Goal: Information Seeking & Learning: Compare options

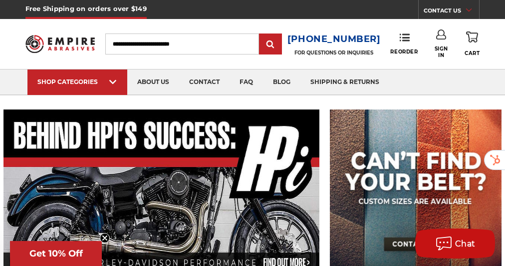
click at [227, 41] on input "Search" at bounding box center [182, 43] width 154 height 21
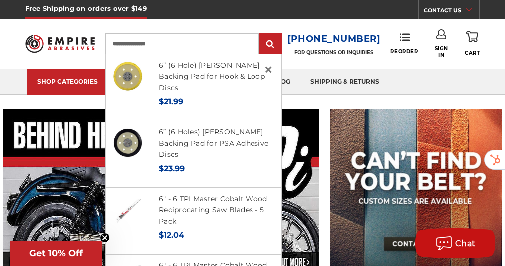
type input "**********"
click at [261, 34] on input "submit" at bounding box center [271, 44] width 20 height 20
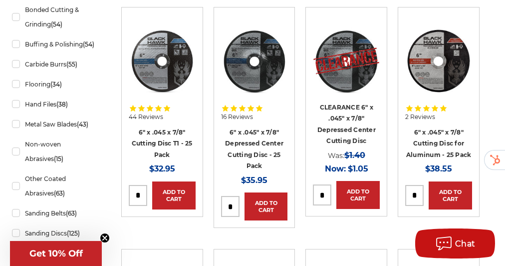
scroll to position [253, 0]
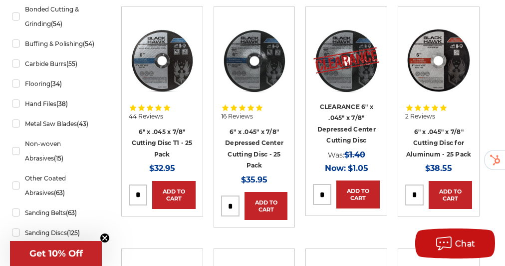
click at [256, 73] on img at bounding box center [254, 60] width 67 height 67
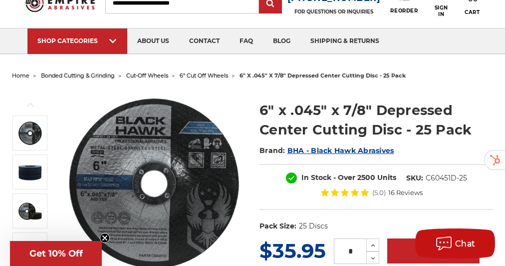
scroll to position [41, 0]
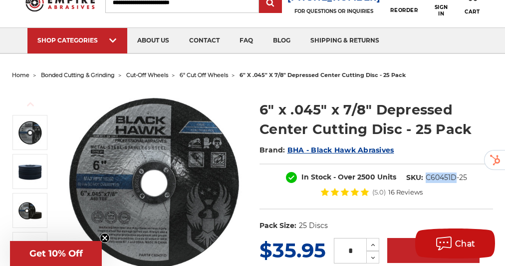
drag, startPoint x: 456, startPoint y: 177, endPoint x: 428, endPoint y: 179, distance: 28.0
click at [428, 179] on dd "C60451D-25" at bounding box center [446, 177] width 41 height 10
copy dd "C60451D"
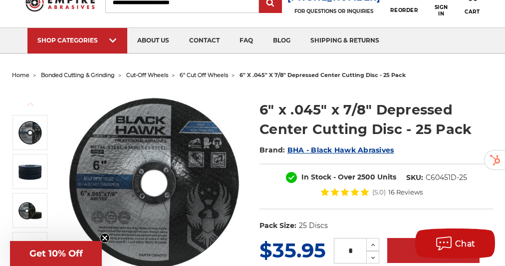
scroll to position [0, 0]
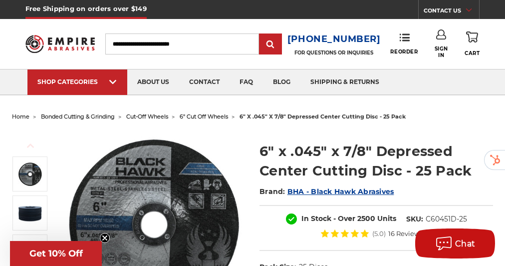
click at [199, 46] on input "Search" at bounding box center [182, 43] width 154 height 21
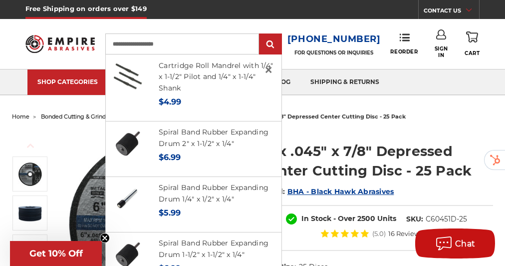
type input "**********"
click at [261, 34] on input "submit" at bounding box center [271, 44] width 20 height 20
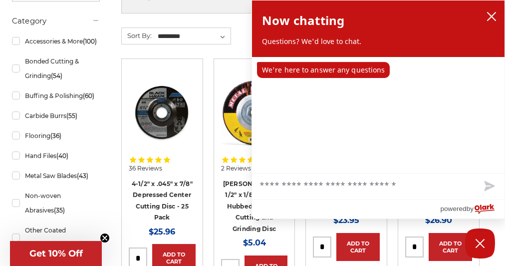
scroll to position [200, 0]
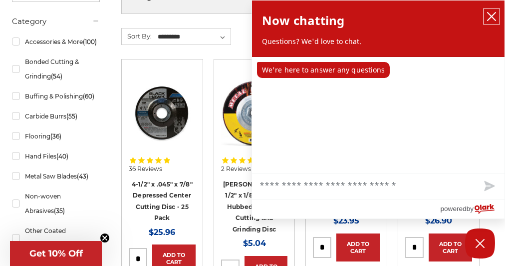
click at [496, 17] on icon "close chatbox" at bounding box center [492, 16] width 10 height 10
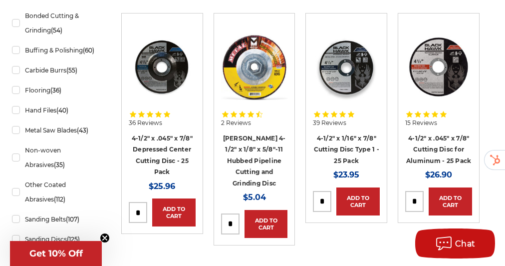
scroll to position [247, 0]
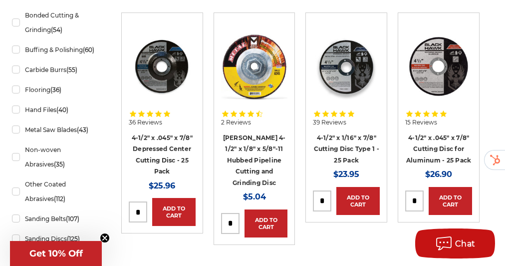
click at [169, 84] on img at bounding box center [162, 66] width 67 height 67
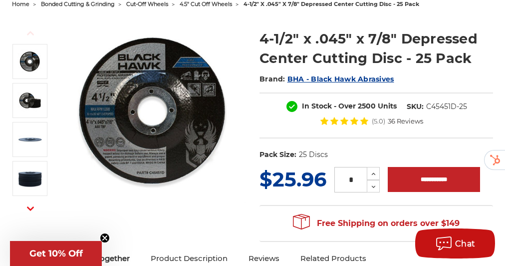
scroll to position [113, 0]
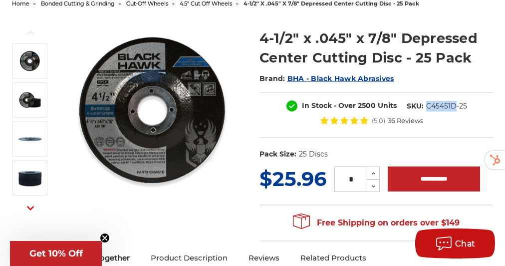
drag, startPoint x: 456, startPoint y: 106, endPoint x: 425, endPoint y: 108, distance: 31.0
click at [425, 108] on dl "SKU: C45451D-25" at bounding box center [437, 106] width 70 height 10
copy dd "C45451D"
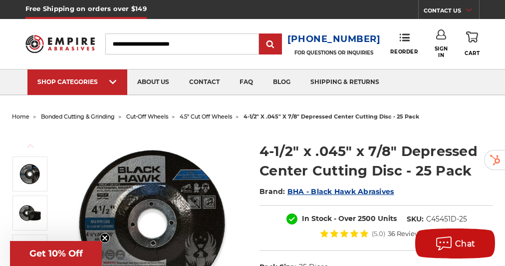
click at [194, 41] on input "Search" at bounding box center [182, 43] width 154 height 21
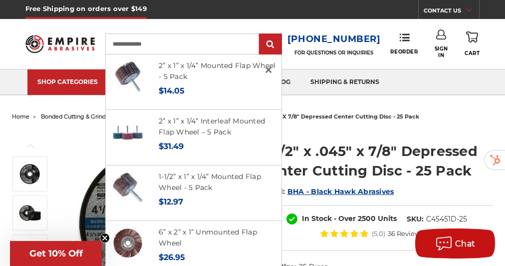
type input "**********"
click at [261, 34] on input "submit" at bounding box center [271, 44] width 20 height 20
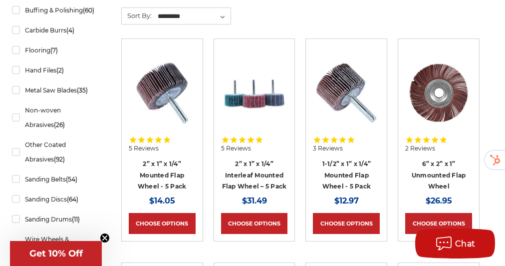
scroll to position [291, 0]
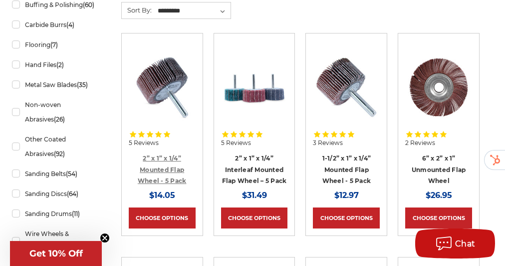
click at [175, 169] on link "2” x 1” x 1/4” Mounted Flap Wheel - 5 Pack" at bounding box center [162, 169] width 49 height 30
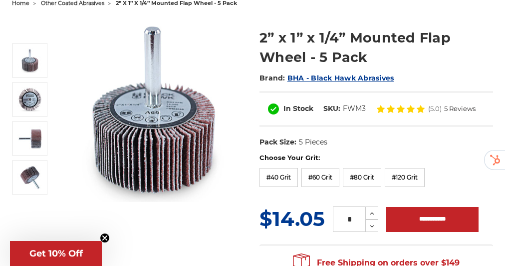
scroll to position [119, 0]
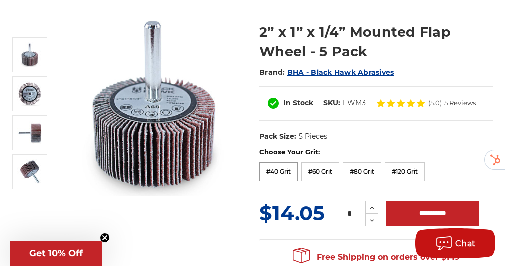
click at [290, 172] on label "#40 Grit" at bounding box center [279, 171] width 38 height 19
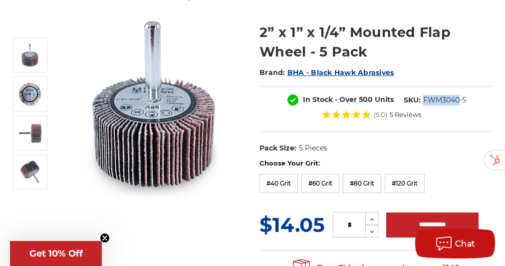
drag, startPoint x: 459, startPoint y: 99, endPoint x: 424, endPoint y: 103, distance: 35.1
click at [424, 103] on dd "FWM3040-5" at bounding box center [444, 100] width 43 height 10
copy dd "FWM3040"
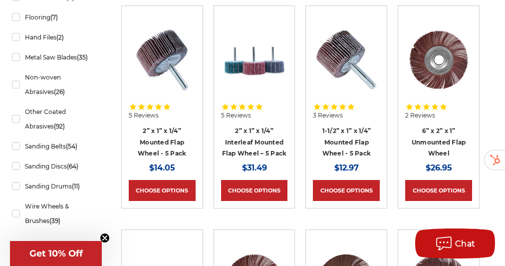
scroll to position [331, 0]
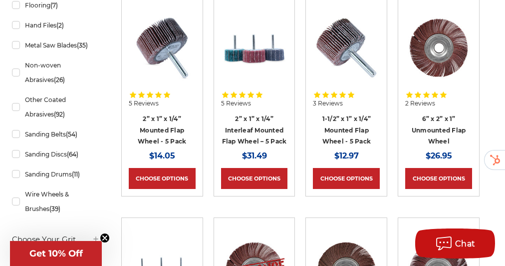
click at [342, 48] on img at bounding box center [346, 47] width 67 height 67
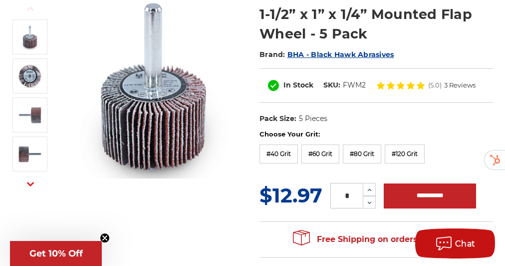
scroll to position [140, 0]
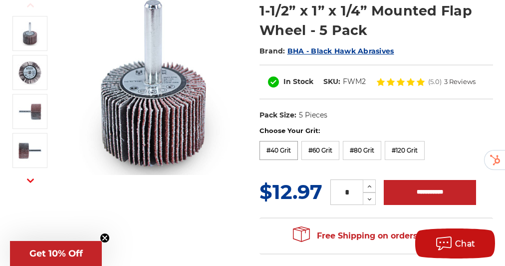
click at [285, 144] on label "#40 Grit" at bounding box center [279, 150] width 38 height 19
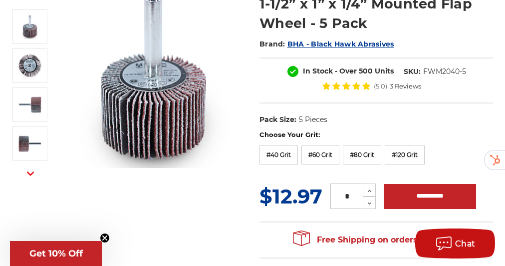
scroll to position [148, 0]
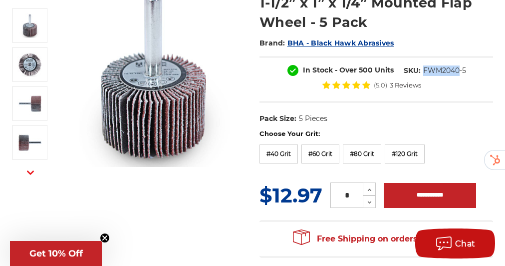
drag, startPoint x: 459, startPoint y: 69, endPoint x: 425, endPoint y: 70, distance: 34.0
click at [425, 70] on dd "FWM2040-5" at bounding box center [444, 70] width 43 height 10
copy dd "FWM2040"
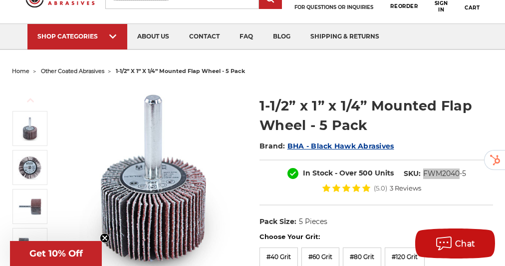
scroll to position [0, 0]
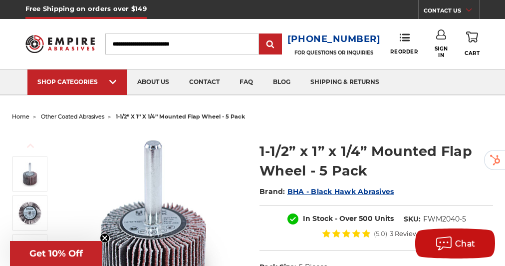
click at [219, 49] on input "Search" at bounding box center [182, 43] width 154 height 21
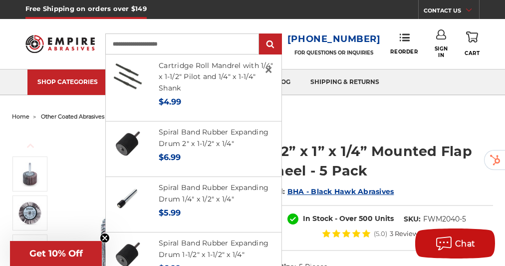
type input "**********"
click at [261, 34] on input "submit" at bounding box center [271, 44] width 20 height 20
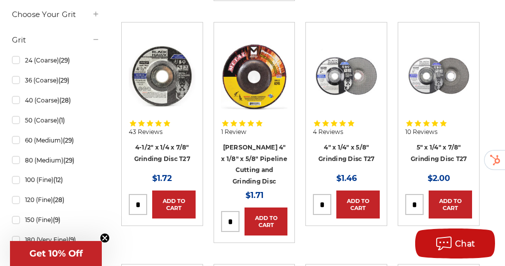
scroll to position [557, 0]
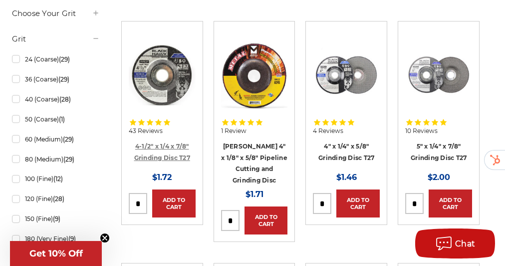
click at [158, 142] on link "4-1/2" x 1/4 x 7/8" Grinding Disc T27" at bounding box center [162, 151] width 56 height 19
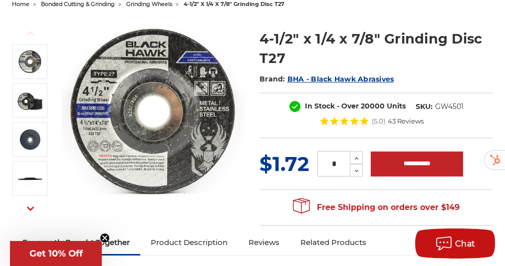
scroll to position [119, 0]
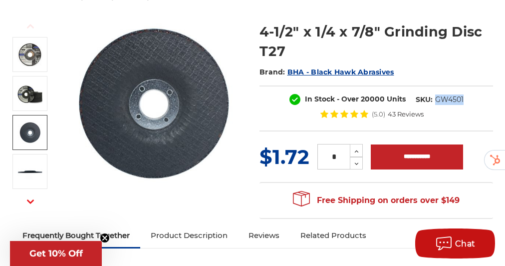
drag, startPoint x: 463, startPoint y: 99, endPoint x: 435, endPoint y: 104, distance: 28.4
click at [435, 104] on dd "GW4501" at bounding box center [449, 99] width 28 height 10
copy dd "GW4501"
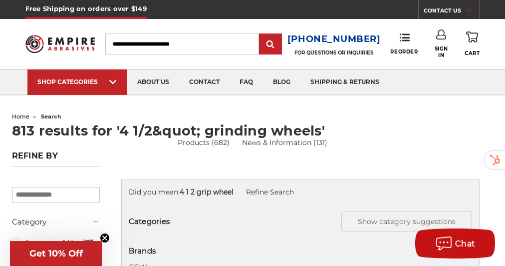
click at [193, 43] on input "Search" at bounding box center [182, 43] width 154 height 21
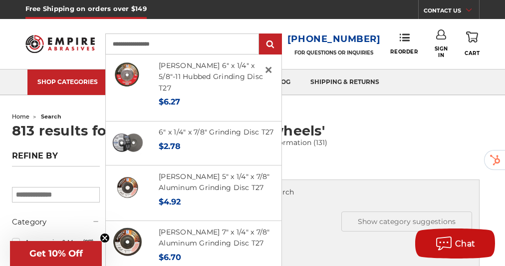
type input "**********"
click at [261, 34] on input "submit" at bounding box center [271, 44] width 20 height 20
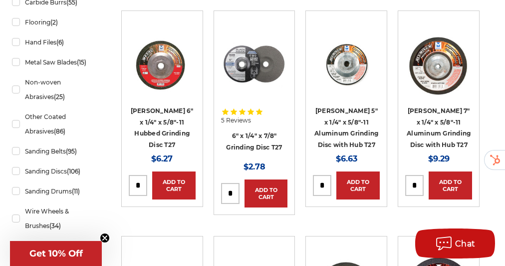
scroll to position [314, 0]
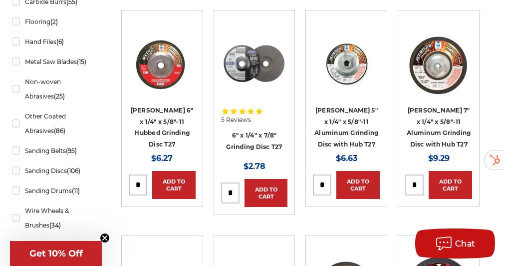
click at [265, 89] on img at bounding box center [254, 64] width 67 height 67
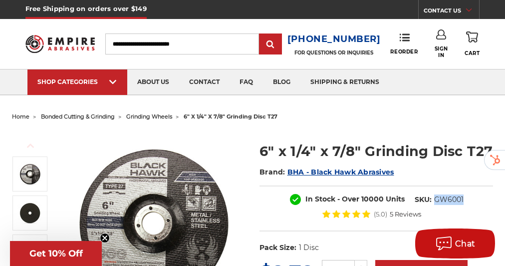
drag, startPoint x: 464, startPoint y: 197, endPoint x: 436, endPoint y: 201, distance: 28.7
click at [436, 201] on dl "SKU: GW6001" at bounding box center [439, 199] width 59 height 10
copy dd "GW6001"
